Goal: Navigation & Orientation: Find specific page/section

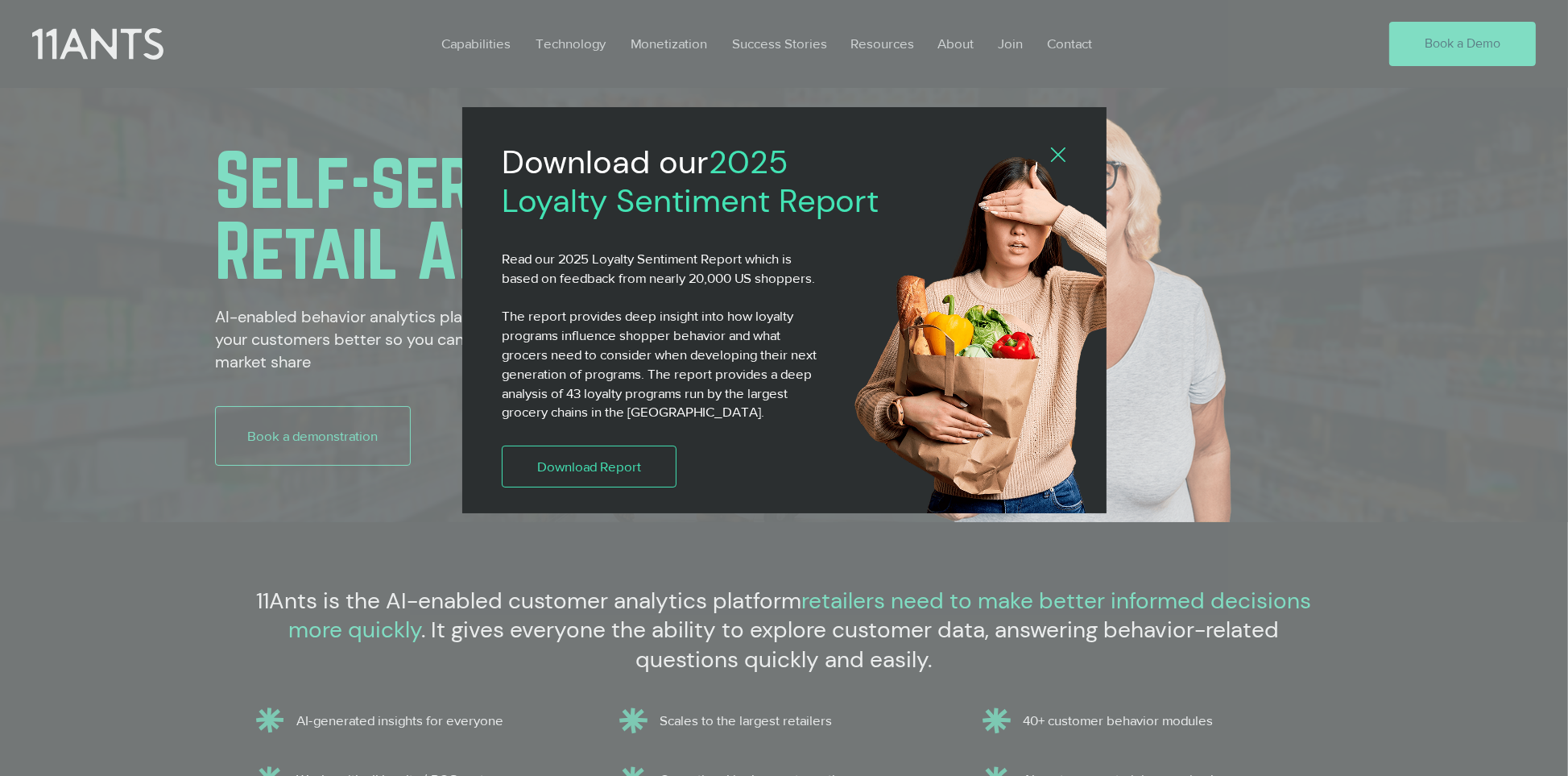
click at [1060, 146] on div "Download our 2025 Loyalty Sentiment Report Read our 2025 Loyalty Sentiment Repo…" at bounding box center [784, 310] width 644 height 406
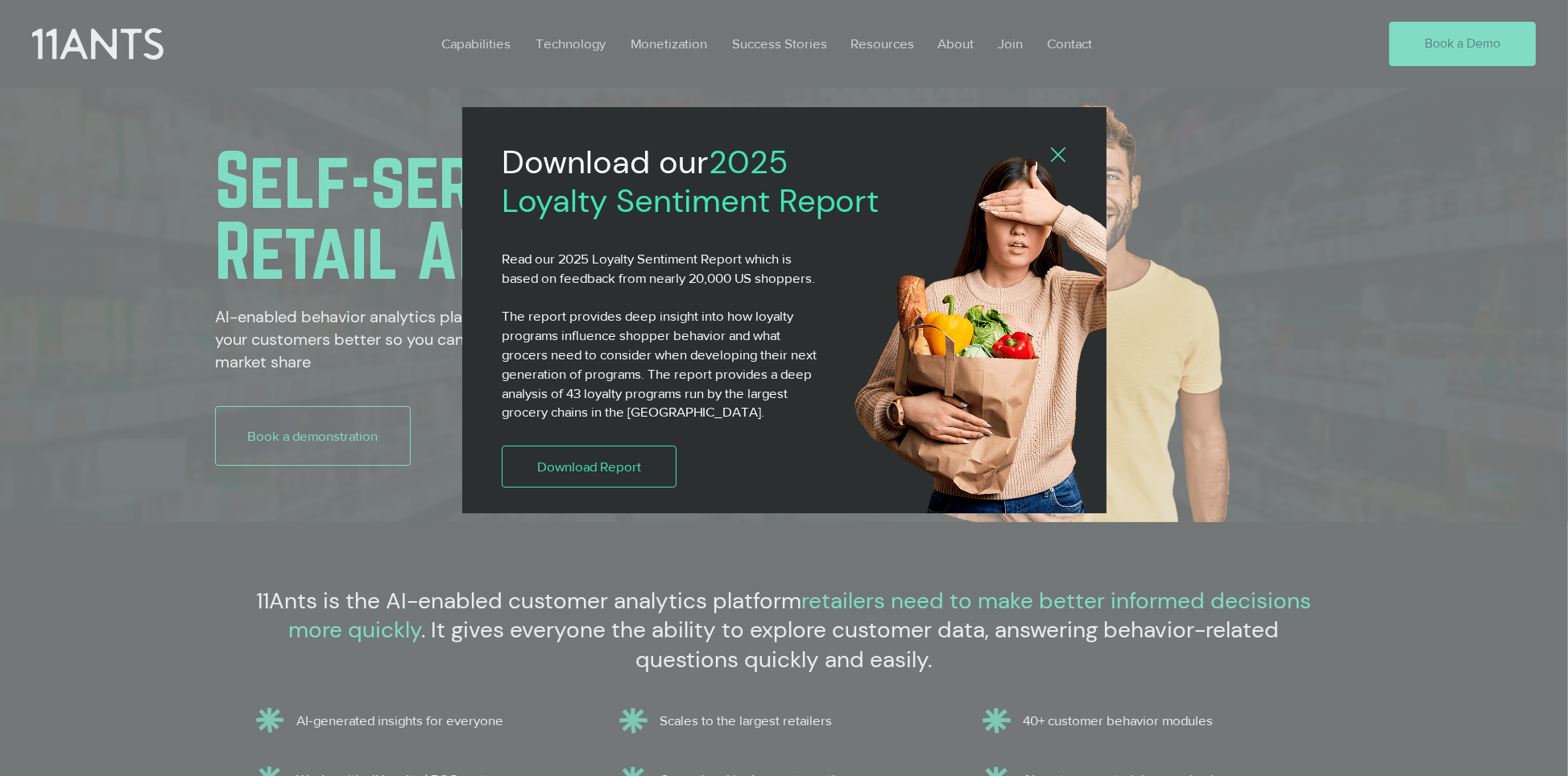
click at [592, 743] on div "2025 Loyalty Sentiment Report" at bounding box center [784, 388] width 1568 height 776
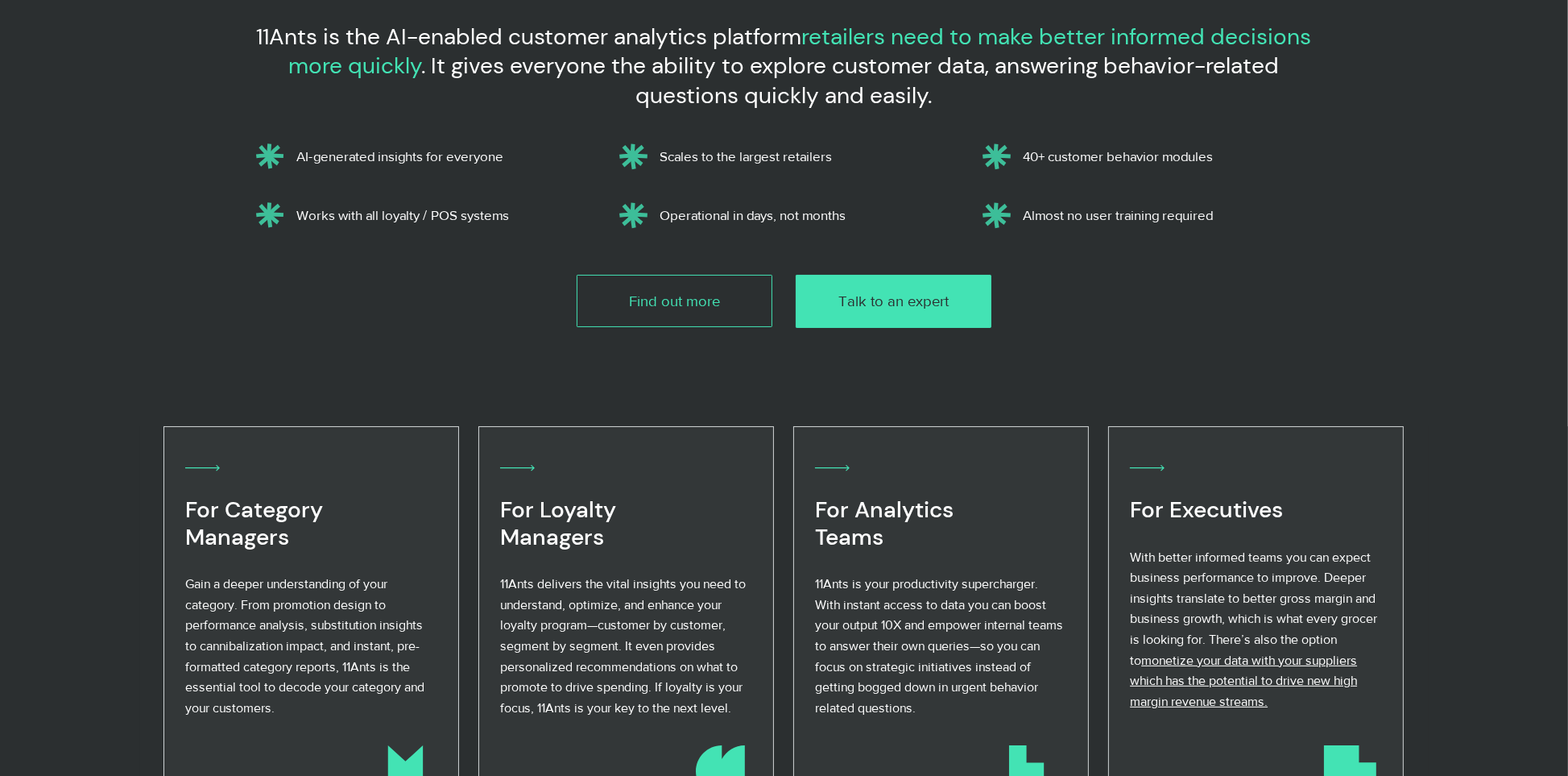
scroll to position [726, 0]
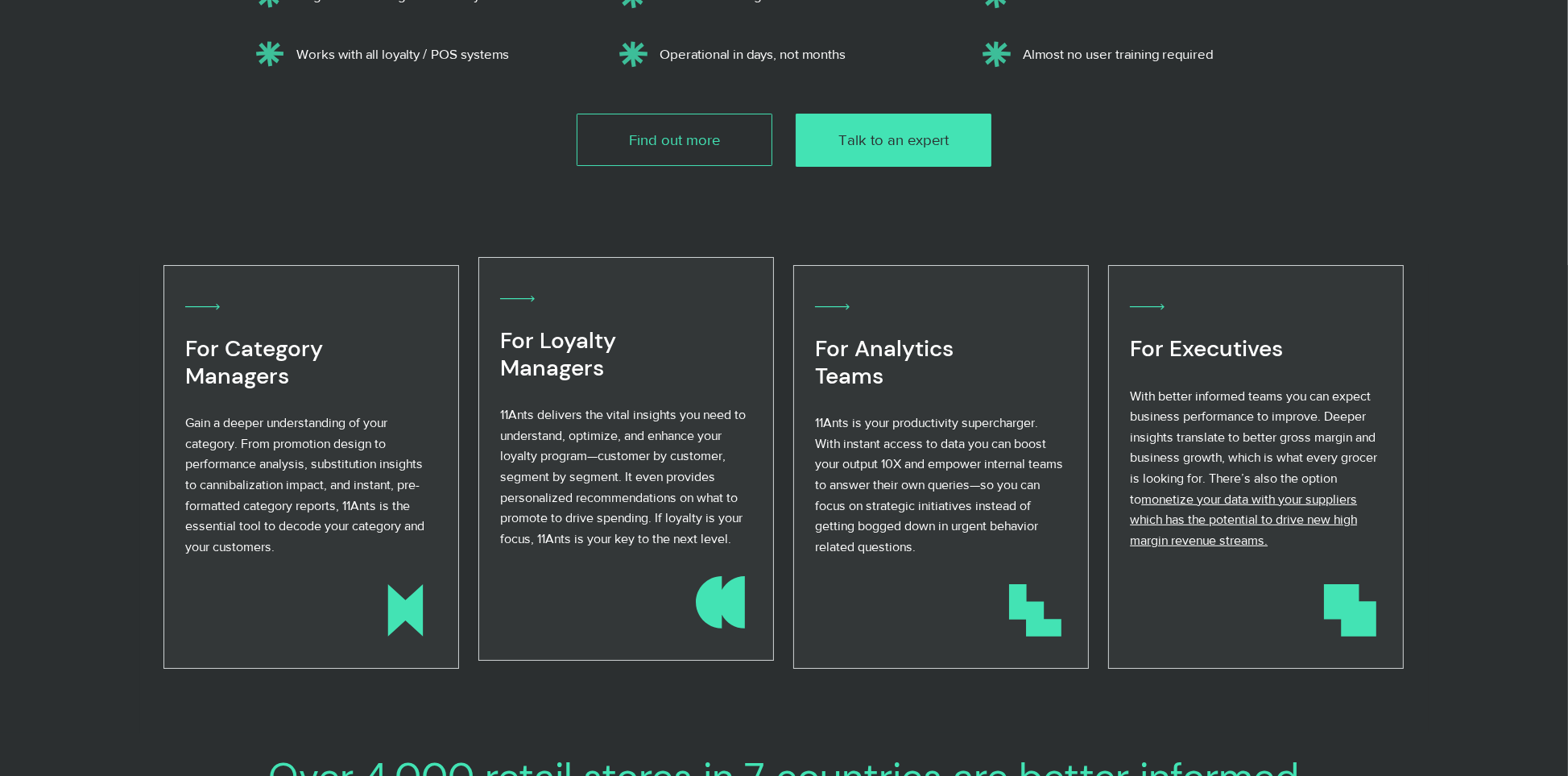
click at [626, 439] on span "11Ants delivers the vital insights you need to understand, optimize, and enhanc…" at bounding box center [624, 477] width 246 height 138
click at [518, 299] on icon at bounding box center [517, 298] width 34 height 7
drag, startPoint x: 702, startPoint y: 305, endPoint x: 677, endPoint y: 380, distance: 79.1
click at [677, 380] on div "For Loyalty Managers 11Ants delivers the vital insights you need to understand,…" at bounding box center [626, 425] width 250 height 270
drag, startPoint x: 677, startPoint y: 380, endPoint x: 624, endPoint y: 270, distance: 122.1
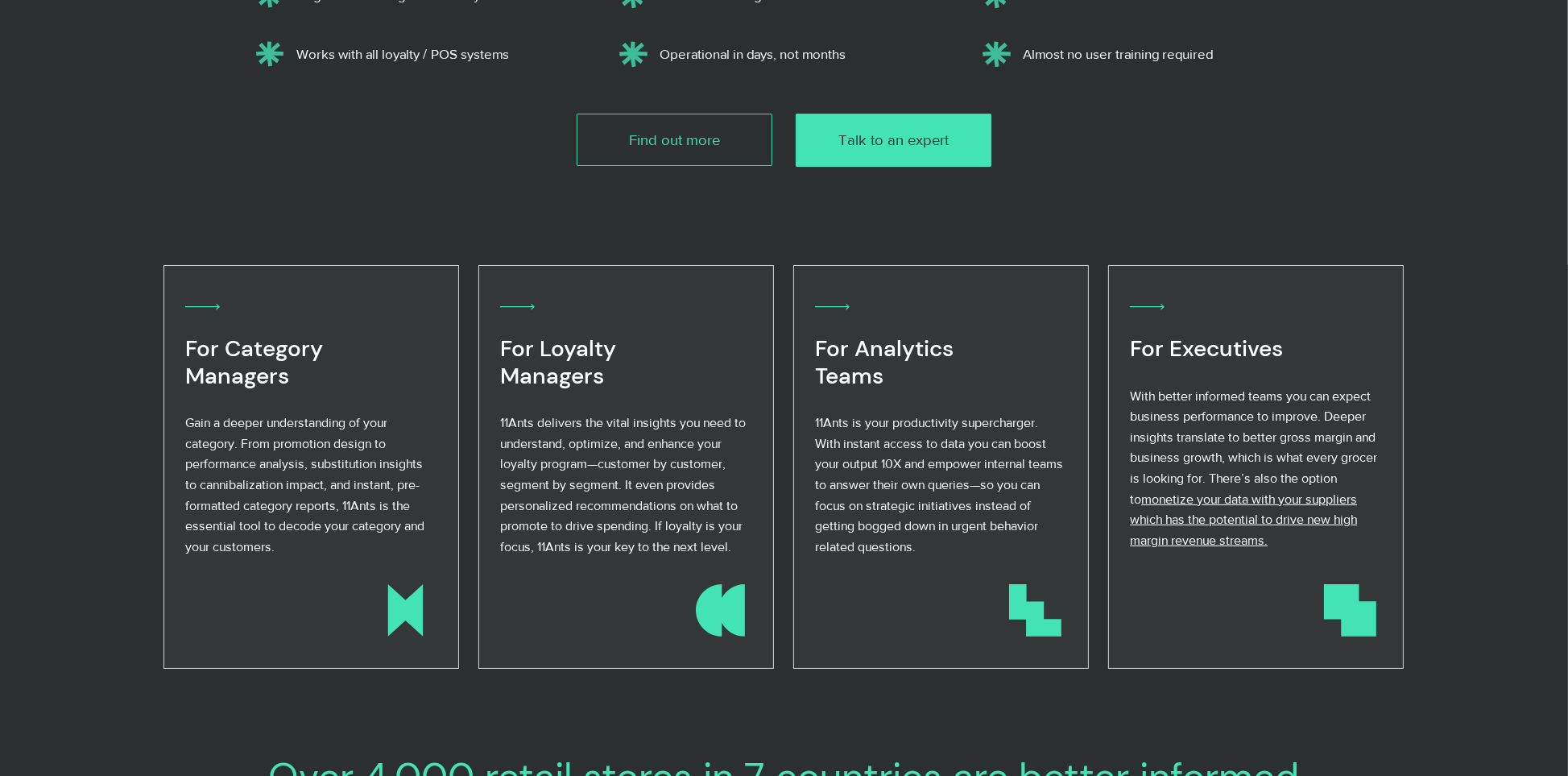
click at [624, 270] on div at bounding box center [626, 466] width 296 height 403
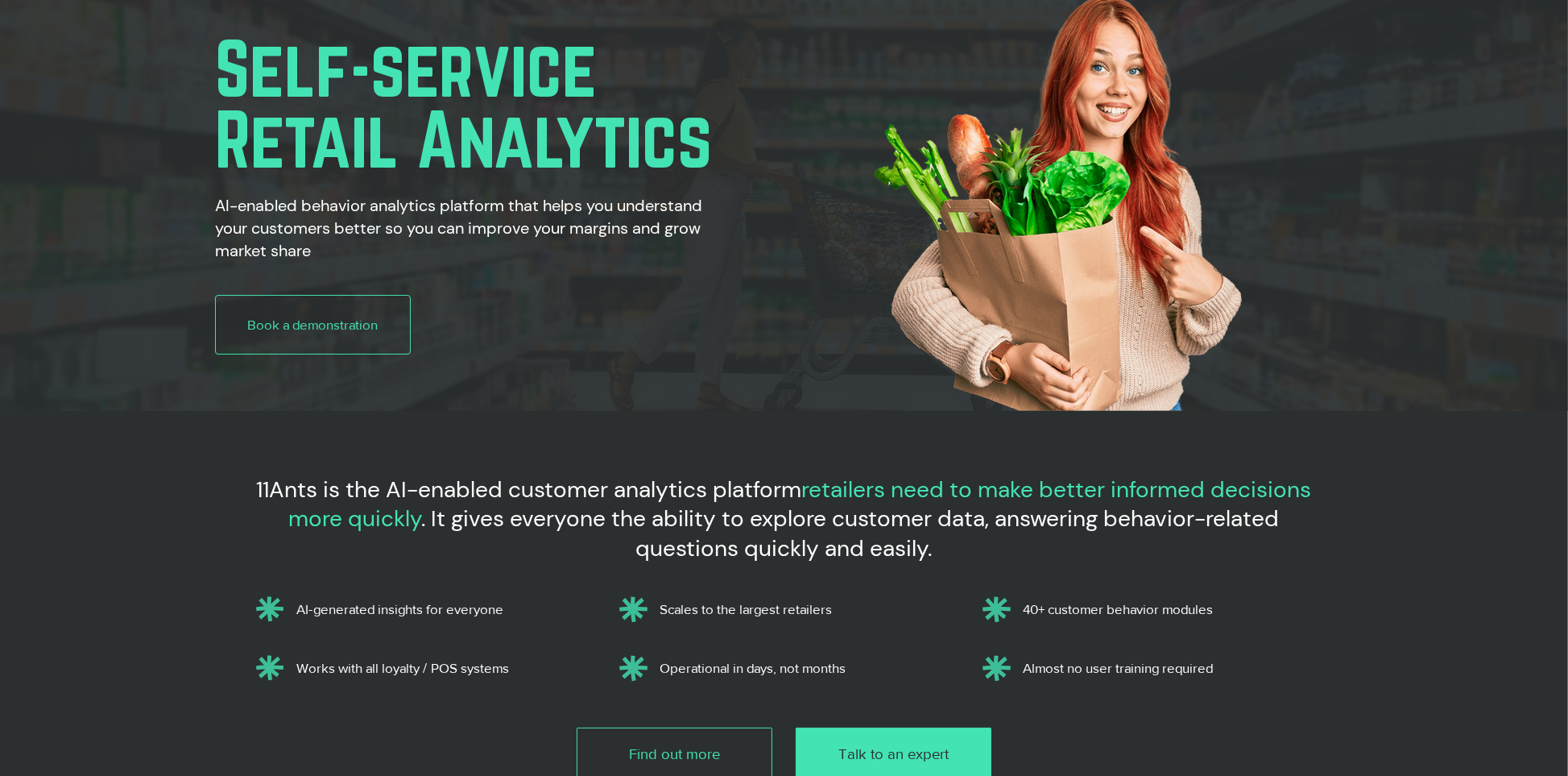
scroll to position [0, 0]
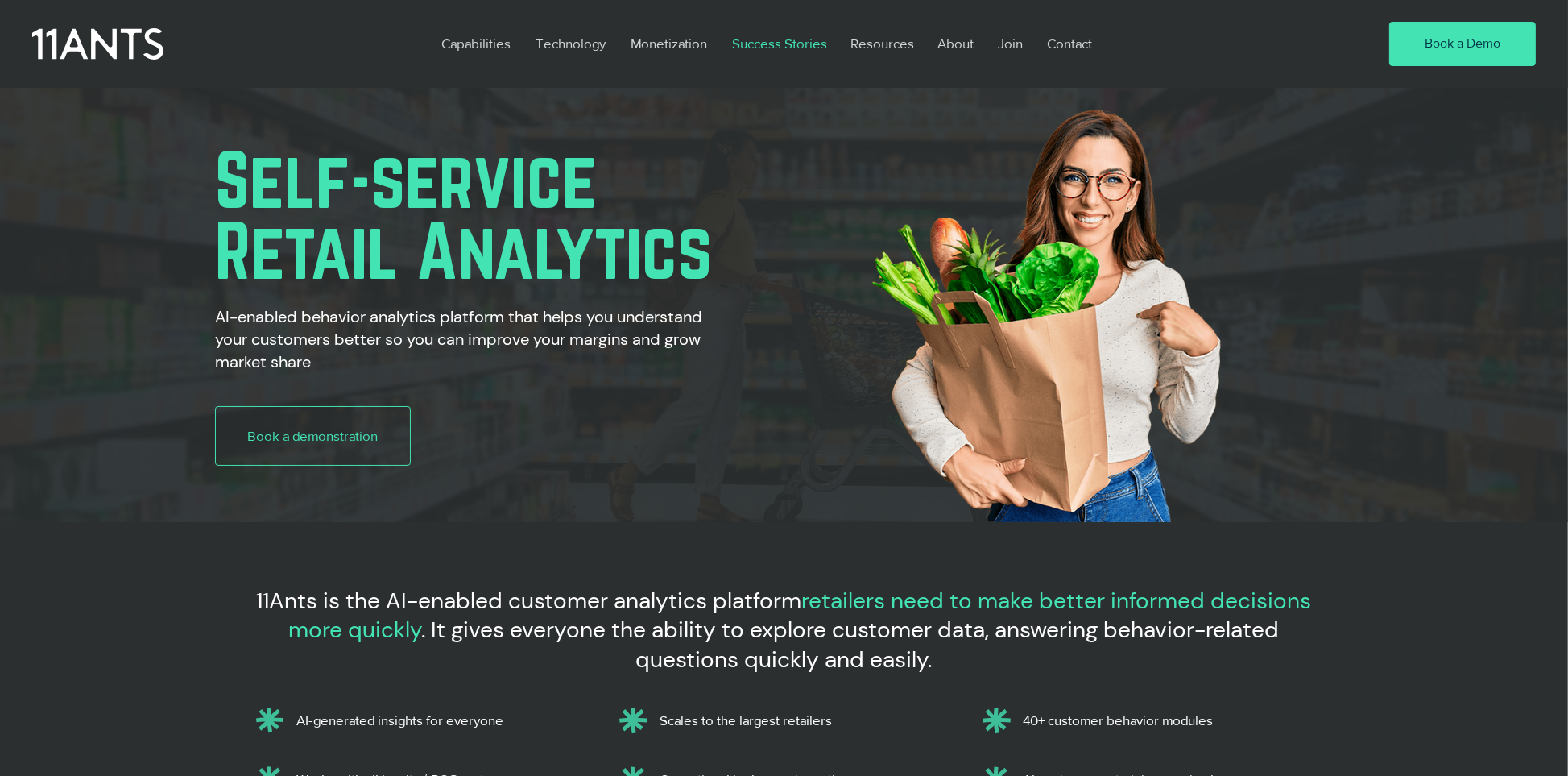
click at [777, 43] on p "Success Stories" at bounding box center [779, 44] width 111 height 37
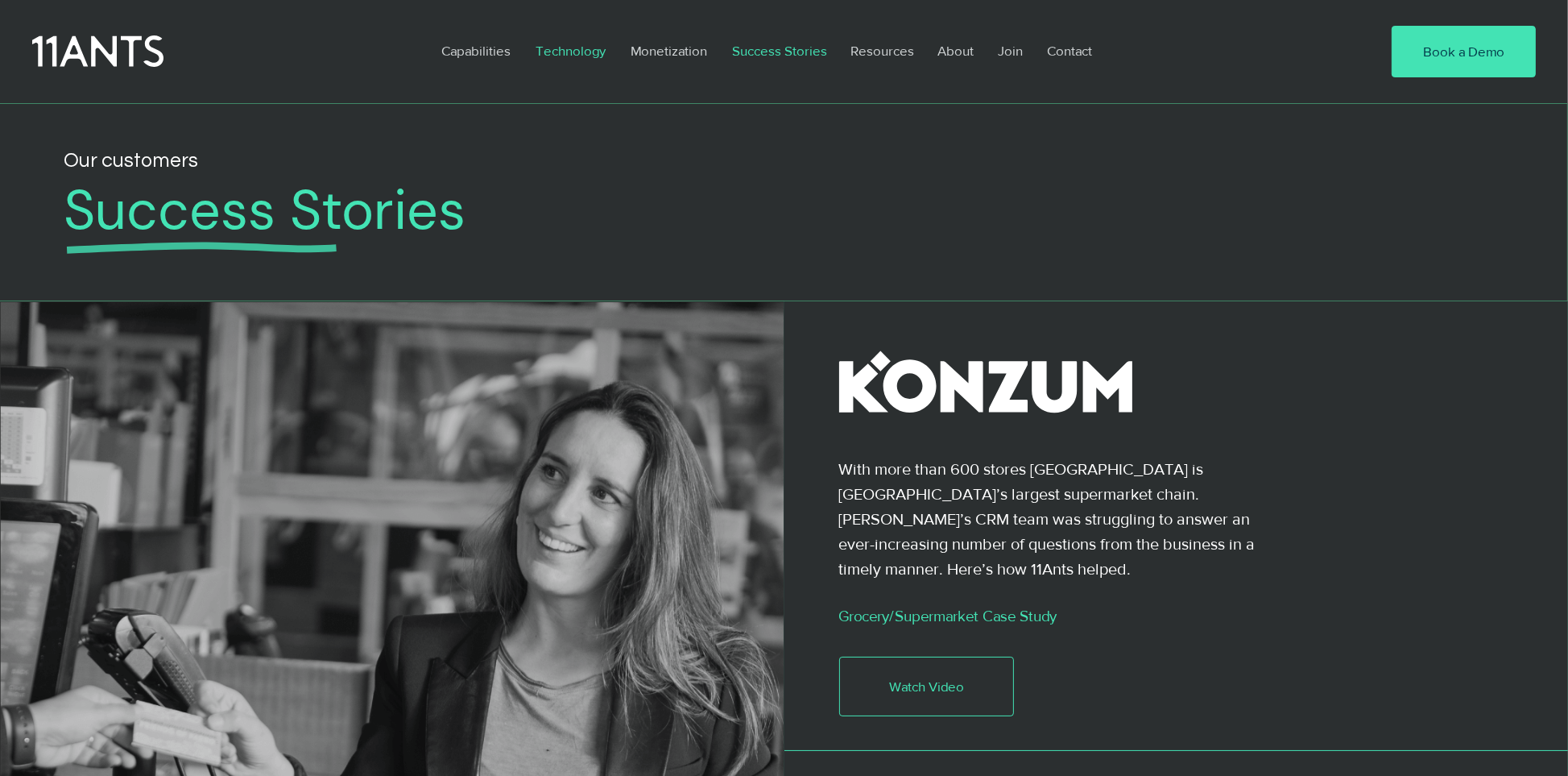
click at [577, 48] on p "Technology" at bounding box center [571, 51] width 86 height 37
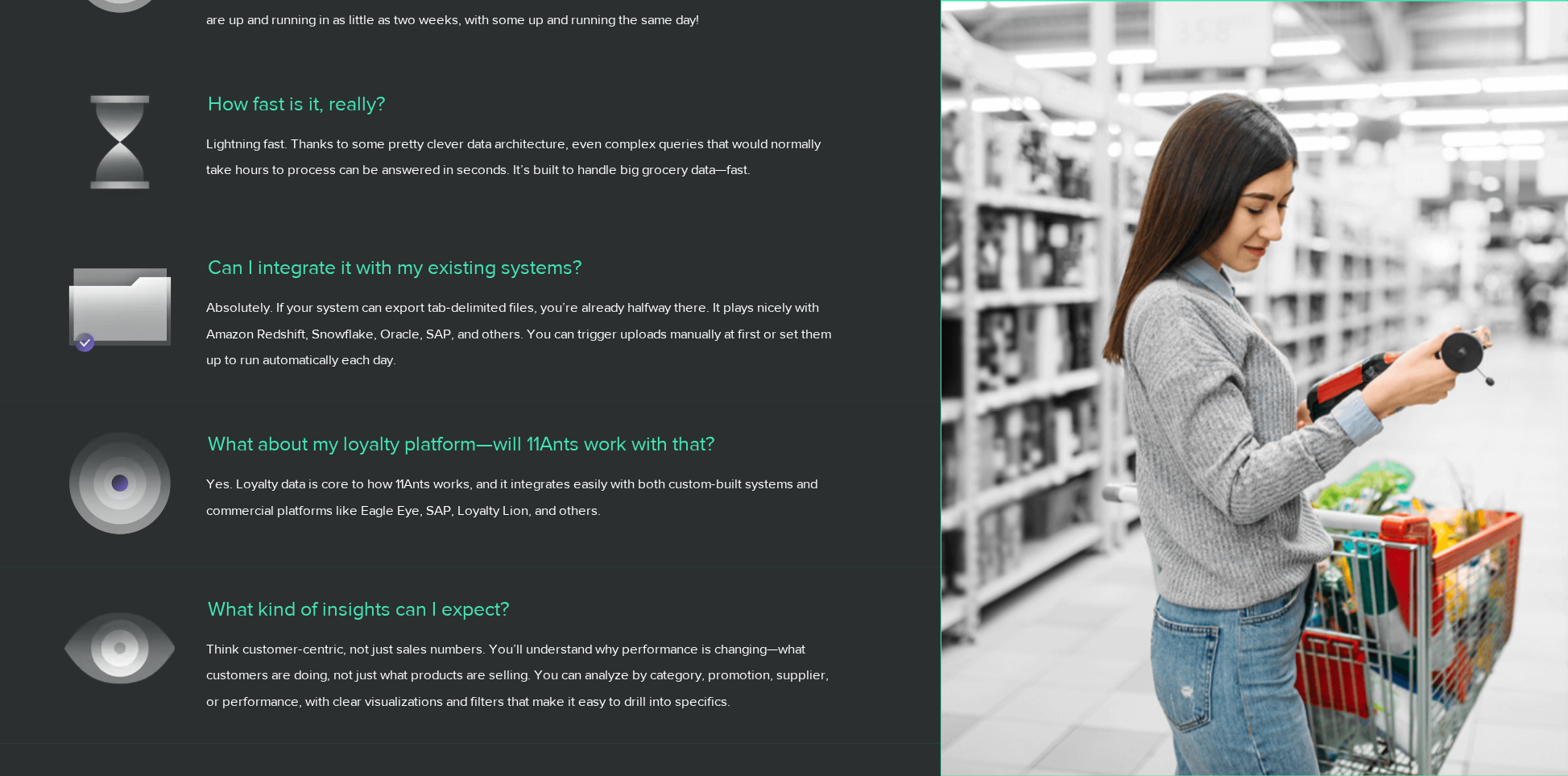
scroll to position [4271, 0]
